Goal: Task Accomplishment & Management: Manage account settings

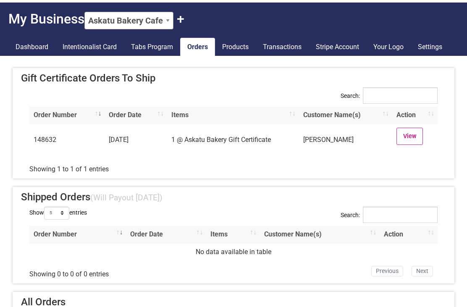
scroll to position [29, 0]
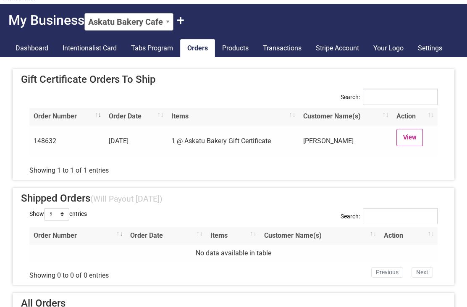
click at [412, 138] on link "View" at bounding box center [410, 137] width 26 height 17
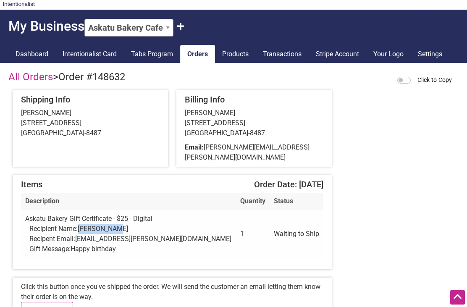
scroll to position [103, 0]
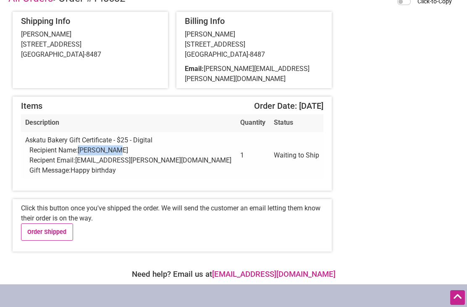
click at [184, 168] on td "Askatu Bakery Gift Certificate - $25 - Digital Recipient Name: Jen Ankcorn Reci…" at bounding box center [128, 156] width 215 height 48
copy div "jen@ankcorn.org"
click at [58, 228] on link "Order Shipped" at bounding box center [47, 232] width 52 height 17
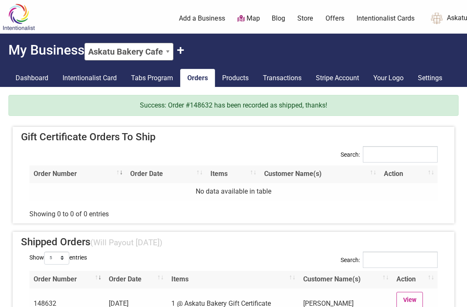
click at [230, 3] on div "0 Add a Business Map Blog Store Offers Intentionalist Cards Buy Black Card Inte…" at bounding box center [269, 19] width 409 height 34
